Goal: Task Accomplishment & Management: Use online tool/utility

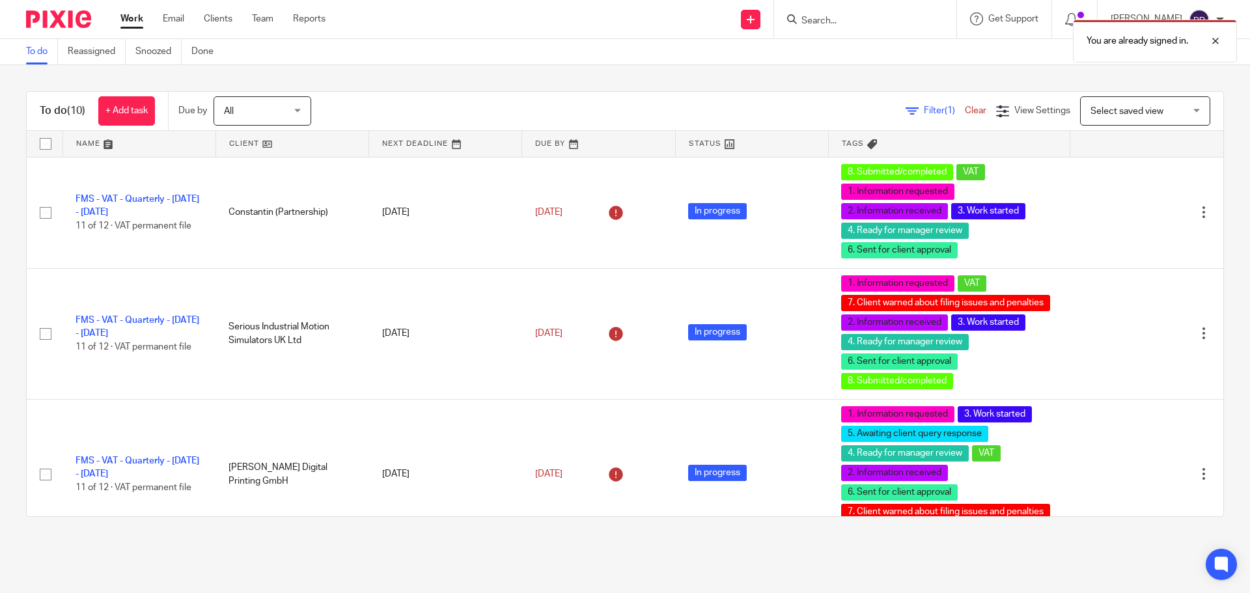
click at [865, 21] on div "You are already signed in." at bounding box center [931, 37] width 612 height 49
click at [828, 21] on div "You are already signed in." at bounding box center [931, 37] width 612 height 49
click at [1215, 44] on div at bounding box center [1205, 41] width 35 height 16
click at [868, 21] on input "Search" at bounding box center [858, 22] width 117 height 12
type input "promontoria hur"
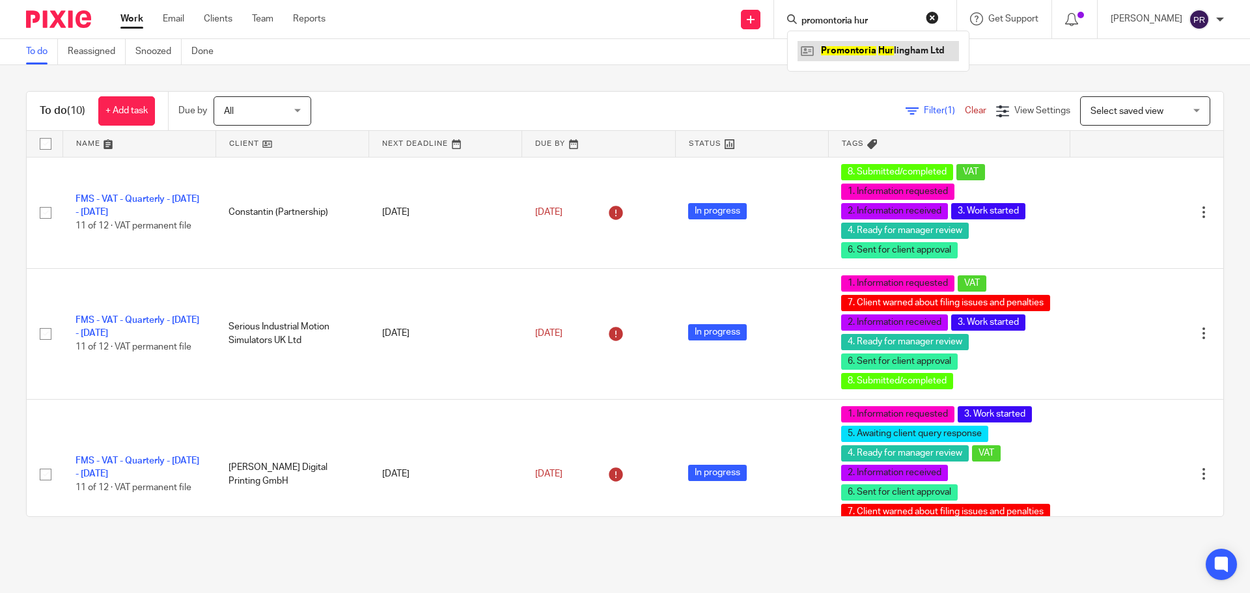
click at [860, 41] on link at bounding box center [878, 51] width 161 height 20
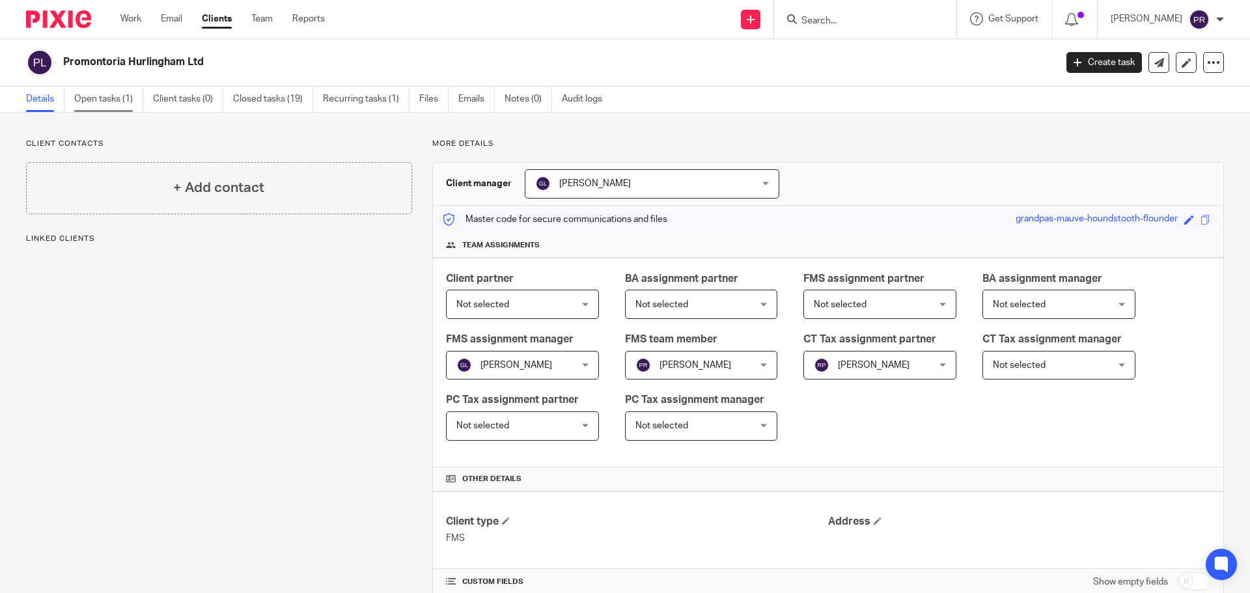
click at [94, 102] on link "Open tasks (1)" at bounding box center [108, 99] width 69 height 25
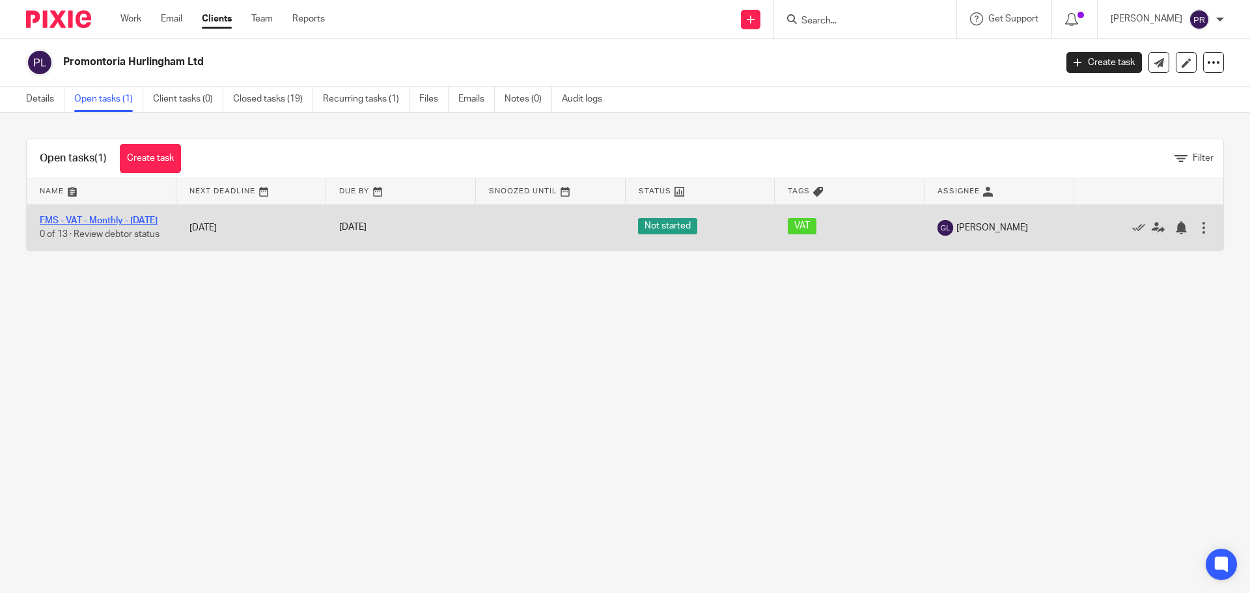
click at [103, 220] on link "FMS - VAT - Monthly - [DATE]" at bounding box center [99, 220] width 118 height 9
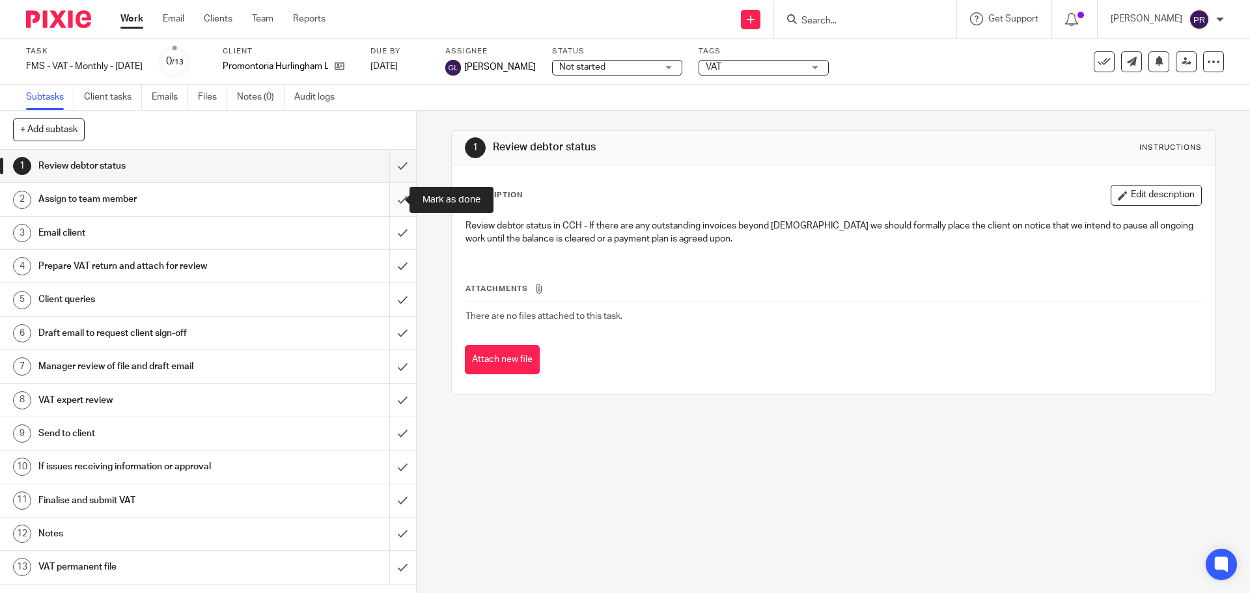
click at [390, 201] on input "submit" at bounding box center [208, 199] width 416 height 33
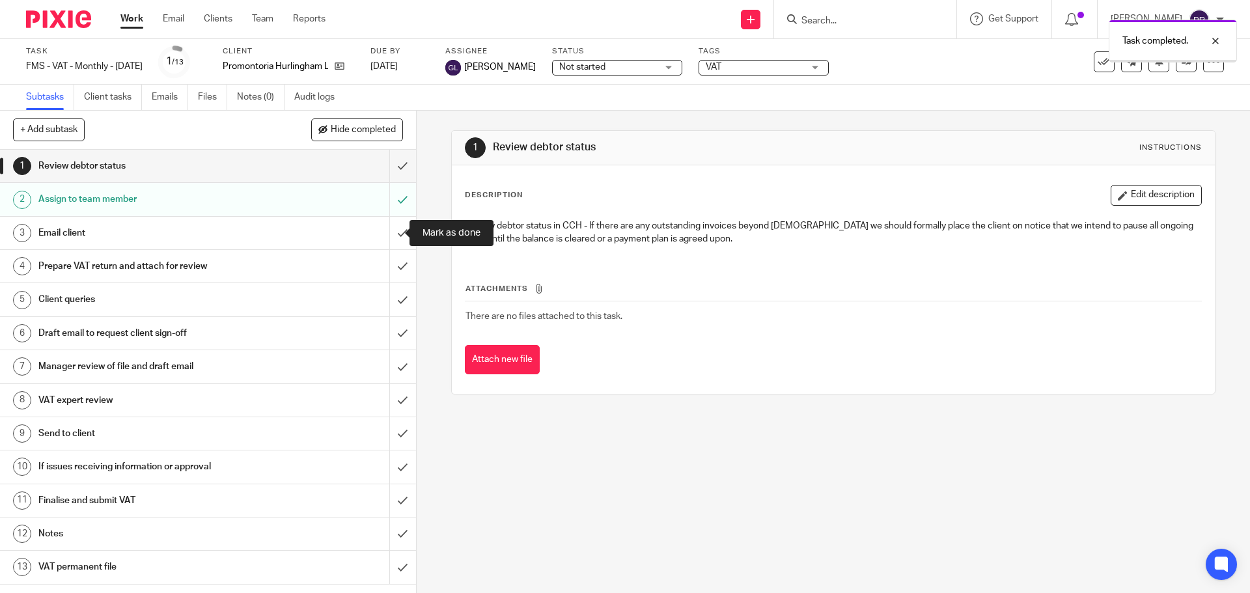
click at [388, 230] on input "submit" at bounding box center [208, 233] width 416 height 33
click at [756, 68] on span "VAT" at bounding box center [755, 68] width 98 height 14
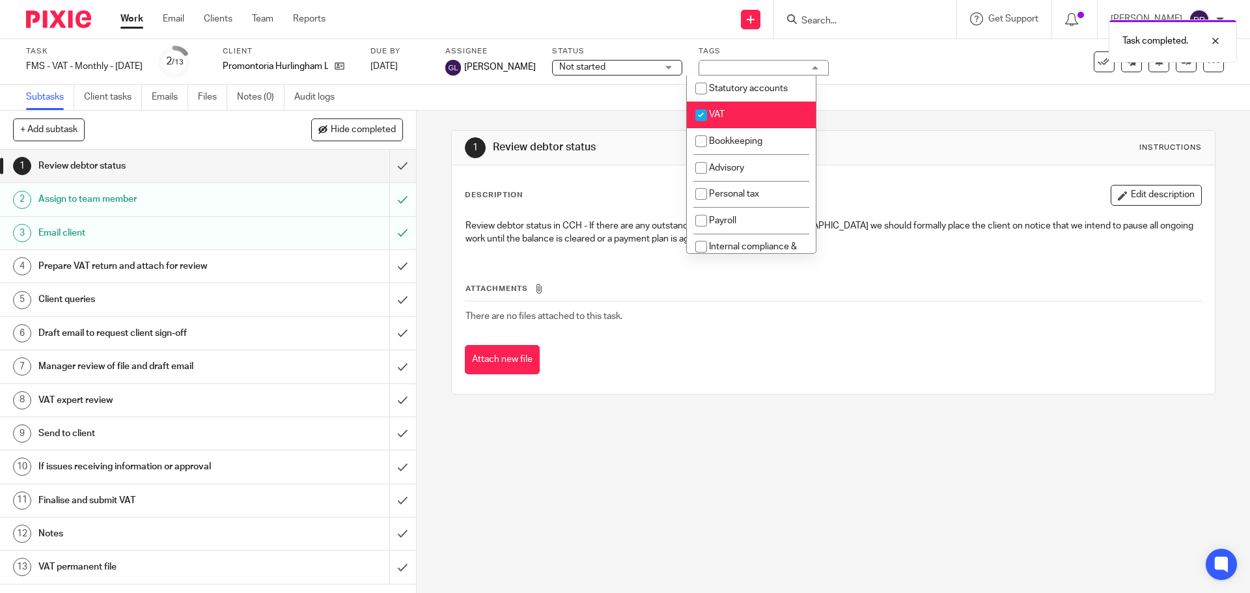
scroll to position [130, 0]
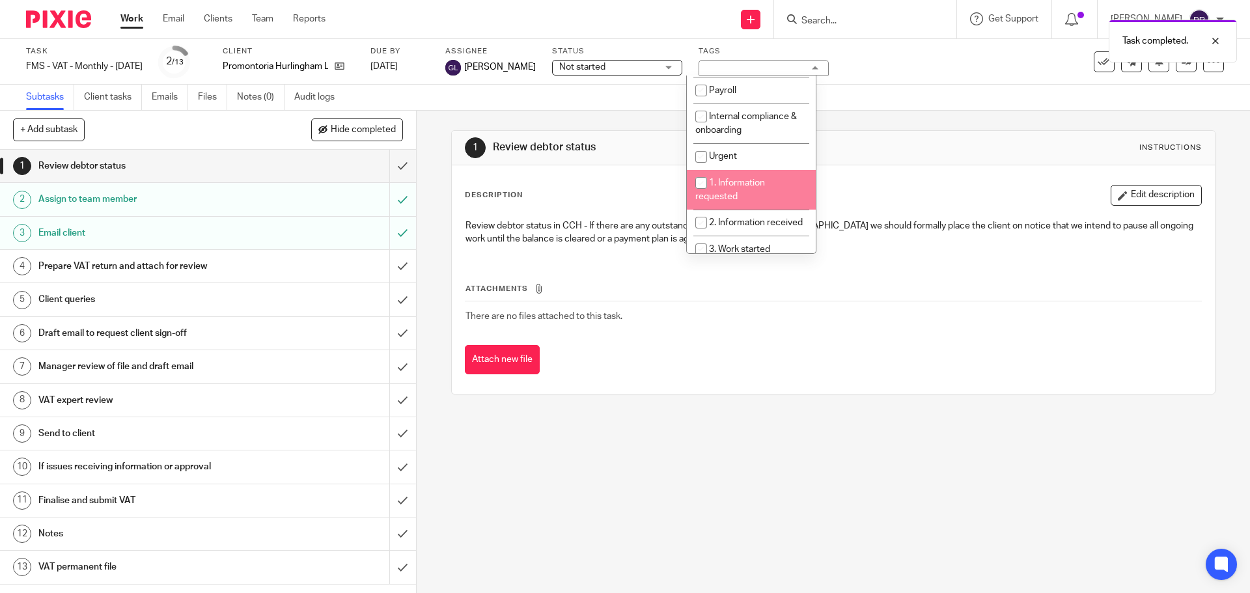
click at [770, 183] on li "1. Information requested" at bounding box center [751, 190] width 129 height 40
checkbox input "true"
click at [757, 219] on span "2. Information received" at bounding box center [756, 222] width 94 height 9
checkbox input "true"
click at [978, 94] on div "Subtasks Client tasks Emails Files Notes (0) Audit logs" at bounding box center [625, 98] width 1250 height 26
